Goal: Find contact information: Find contact information

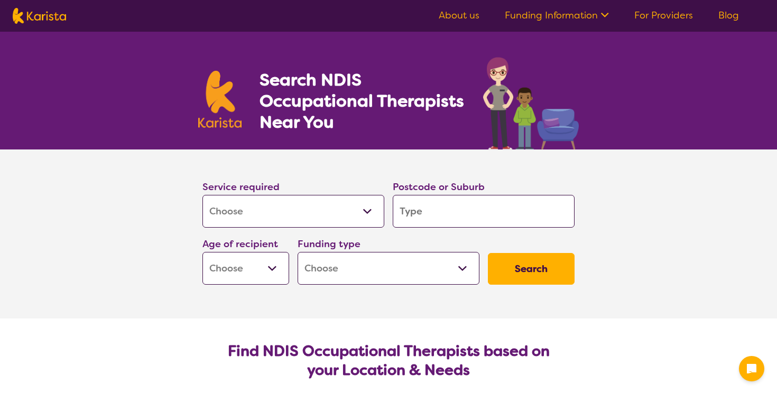
select select "[MEDICAL_DATA]"
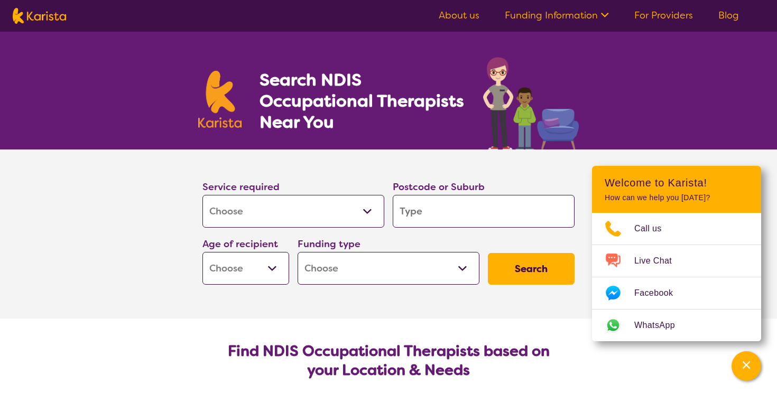
click at [414, 214] on input "search" at bounding box center [484, 211] width 182 height 33
type input "2117"
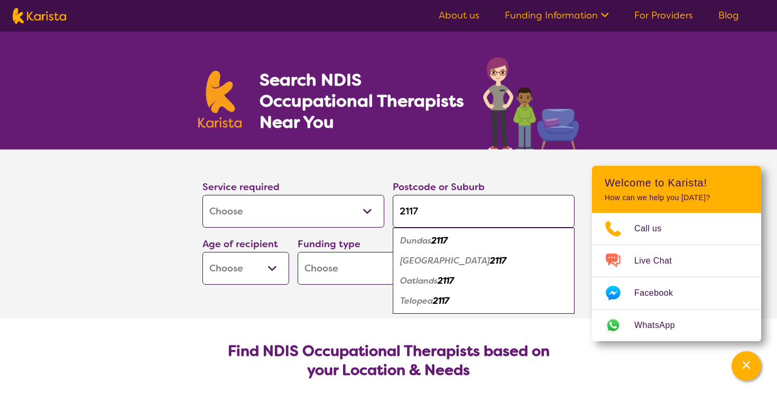
click at [449, 276] on em "2117" at bounding box center [446, 280] width 16 height 11
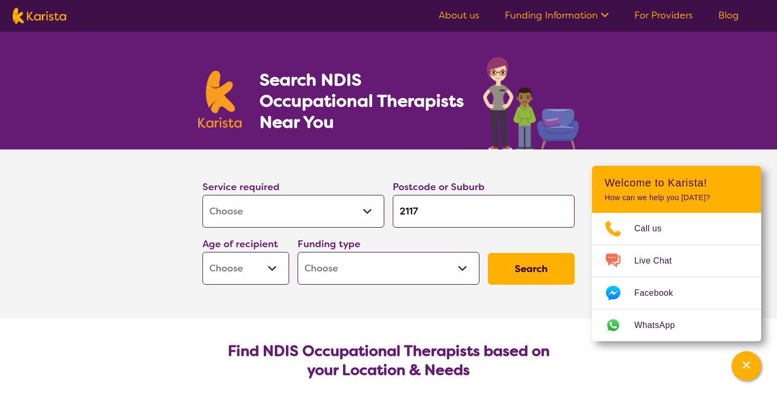
drag, startPoint x: 524, startPoint y: 271, endPoint x: 256, endPoint y: 258, distance: 268.9
click at [256, 259] on div "Service required Allied Health Assistant Assessment ([MEDICAL_DATA] or [MEDICAL…" at bounding box center [388, 232] width 381 height 114
click at [256, 258] on select "Early Childhood - 0 to 9 Child - 10 to 11 Adolescent - 12 to 17 Adult - 18 to 6…" at bounding box center [245, 268] width 87 height 33
select select "AD"
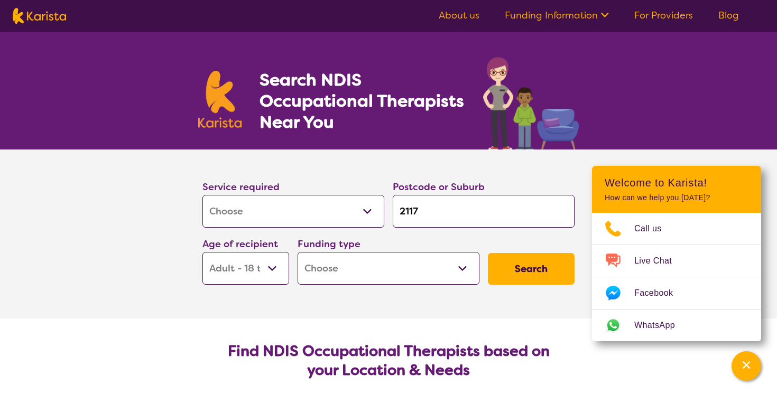
click at [323, 274] on select "Home Care Package (HCP) National Disability Insurance Scheme (NDIS) I don't know" at bounding box center [389, 268] width 182 height 33
select select "NDIS"
click at [519, 280] on button "Search" at bounding box center [531, 269] width 87 height 32
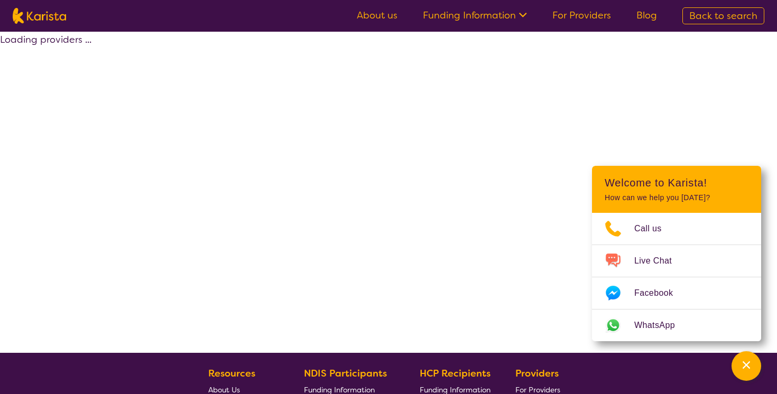
select select "by_score"
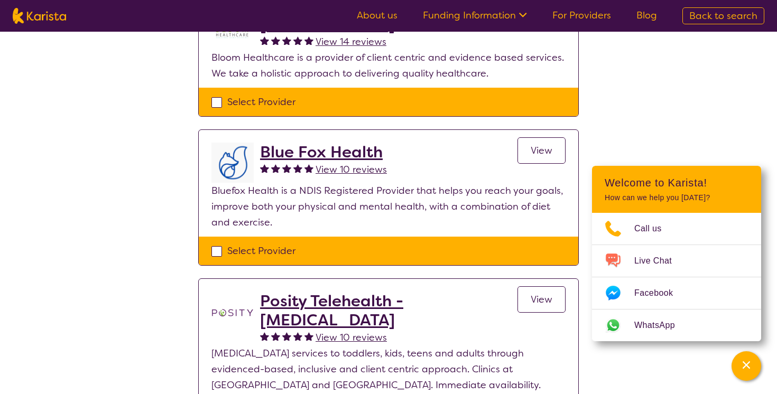
scroll to position [55, 0]
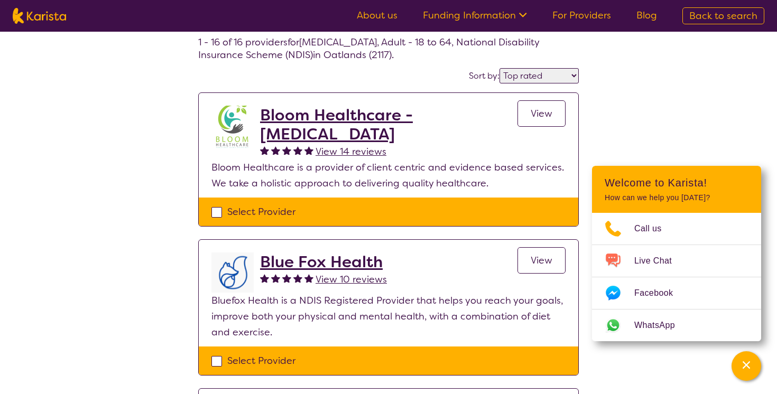
click at [361, 155] on span "View 14 reviews" at bounding box center [351, 151] width 71 height 13
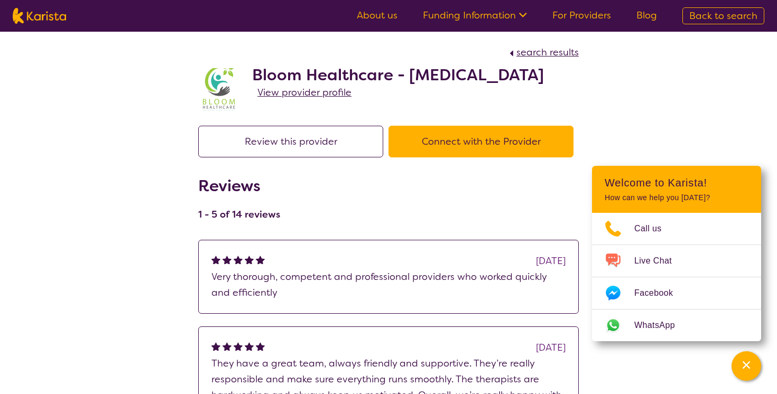
click at [414, 158] on button "Connect with the Provider" at bounding box center [481, 142] width 185 height 32
click at [264, 99] on span "View provider profile" at bounding box center [304, 92] width 94 height 13
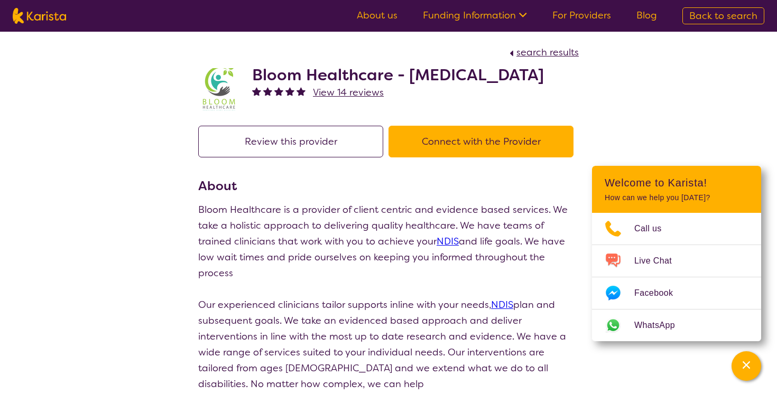
click at [212, 99] on img at bounding box center [219, 89] width 42 height 42
